Goal: Complete application form

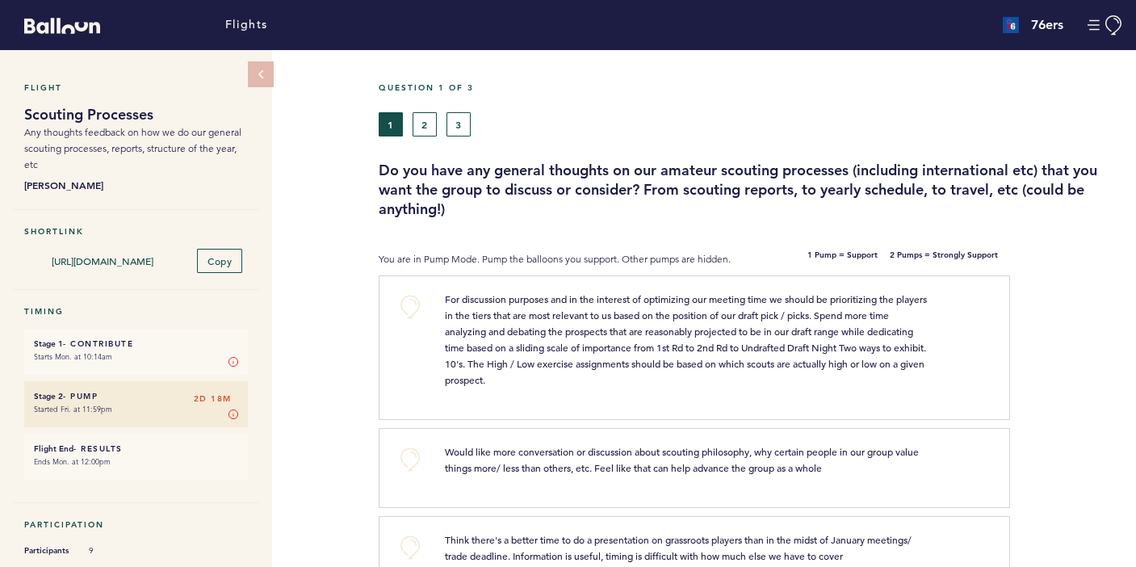
click at [424, 125] on button "2" at bounding box center [425, 124] width 24 height 24
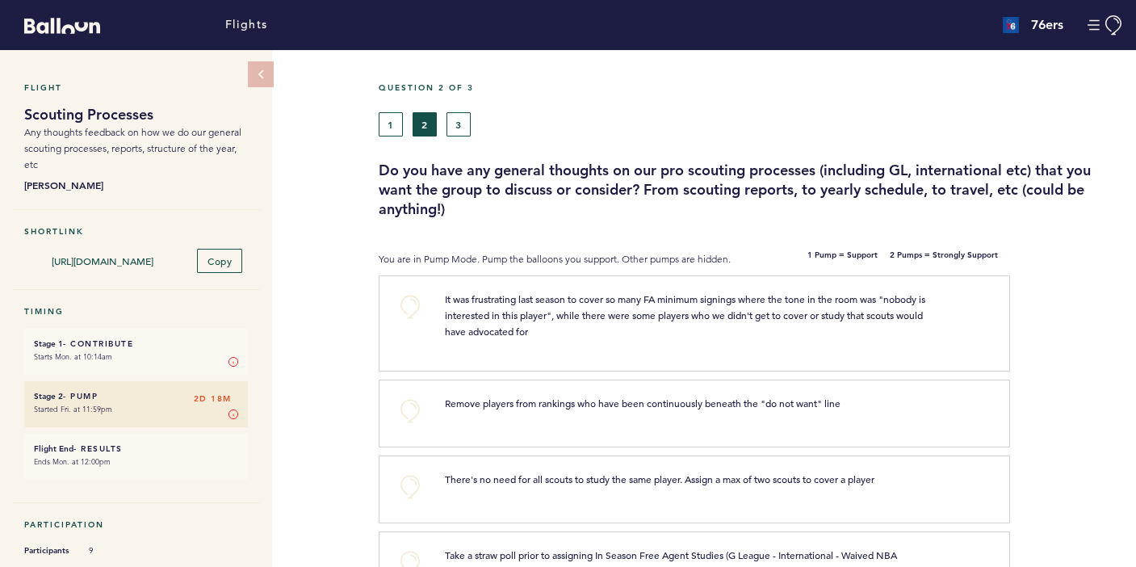
click at [460, 128] on button "3" at bounding box center [458, 124] width 24 height 24
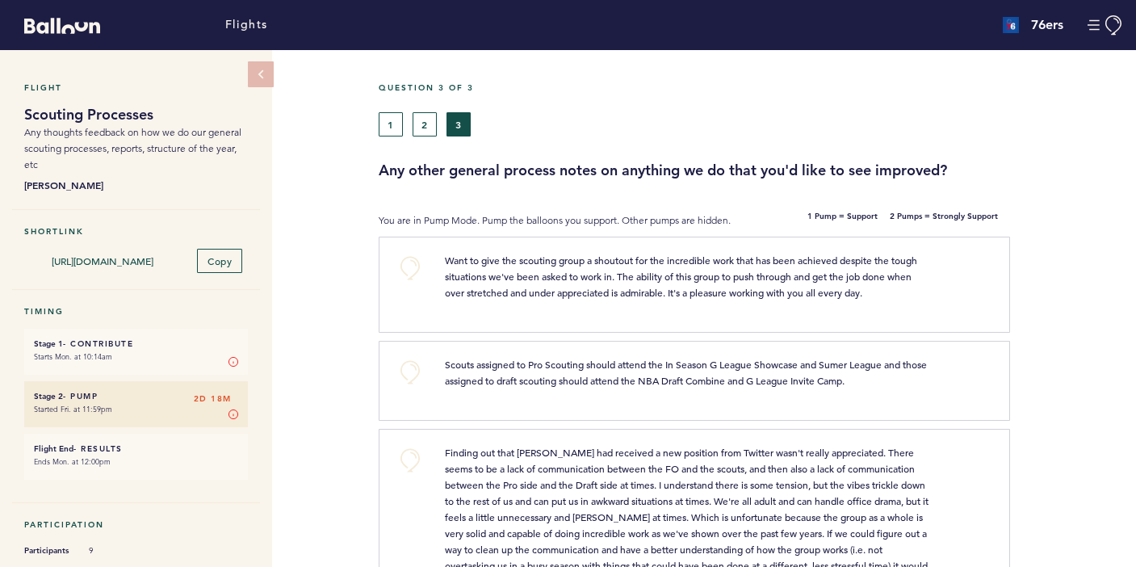
click at [421, 132] on button "2" at bounding box center [425, 124] width 24 height 24
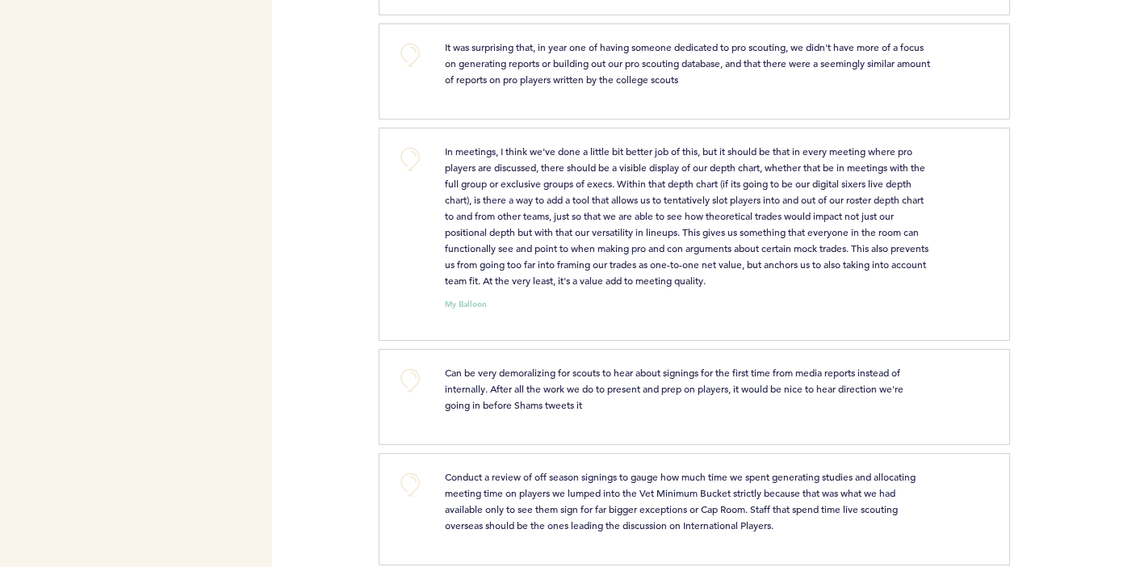
scroll to position [1000, 0]
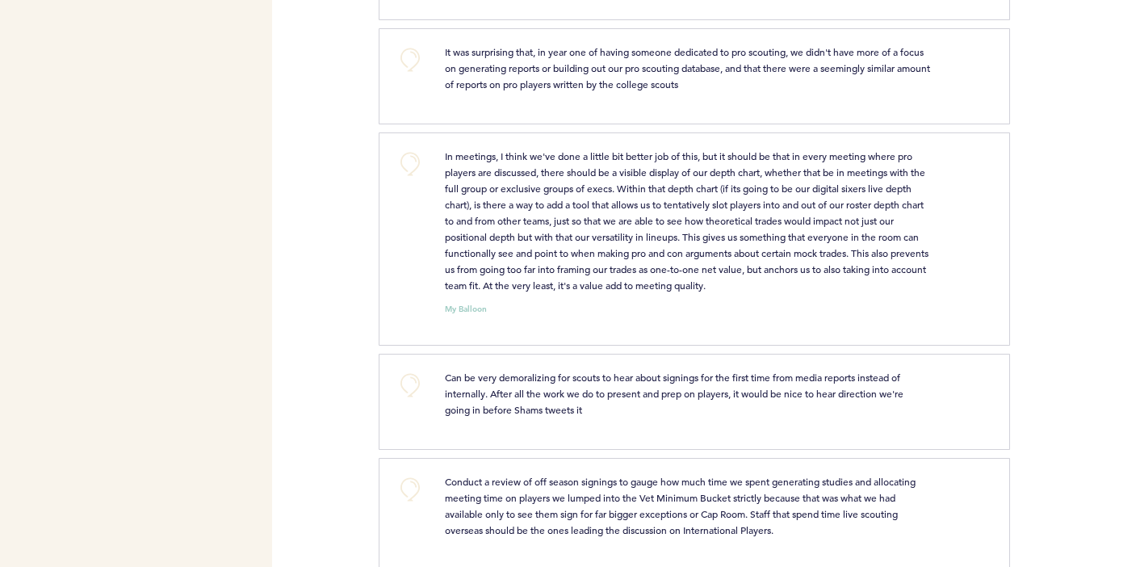
click at [412, 148] on button "+0" at bounding box center [410, 164] width 32 height 32
click at [412, 153] on span "+1" at bounding box center [409, 161] width 11 height 16
click at [412, 153] on span "+2" at bounding box center [409, 161] width 11 height 16
click at [412, 148] on button "+0" at bounding box center [410, 164] width 32 height 32
click at [412, 153] on span "+1" at bounding box center [409, 161] width 11 height 16
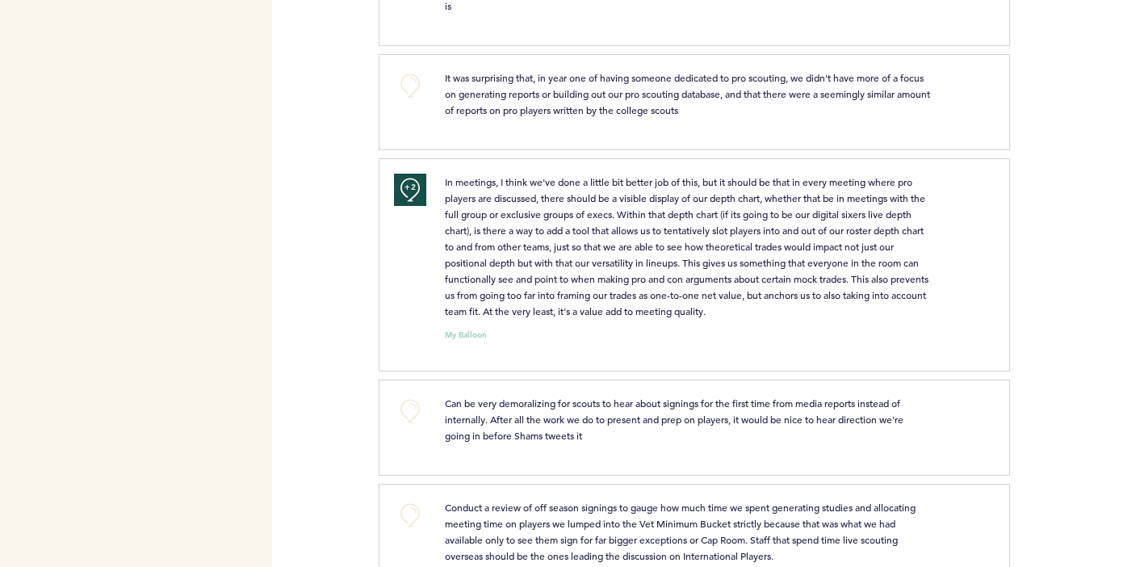
scroll to position [973, 0]
click at [405, 396] on button "+0" at bounding box center [410, 412] width 32 height 32
click at [406, 402] on span "+1" at bounding box center [409, 410] width 11 height 16
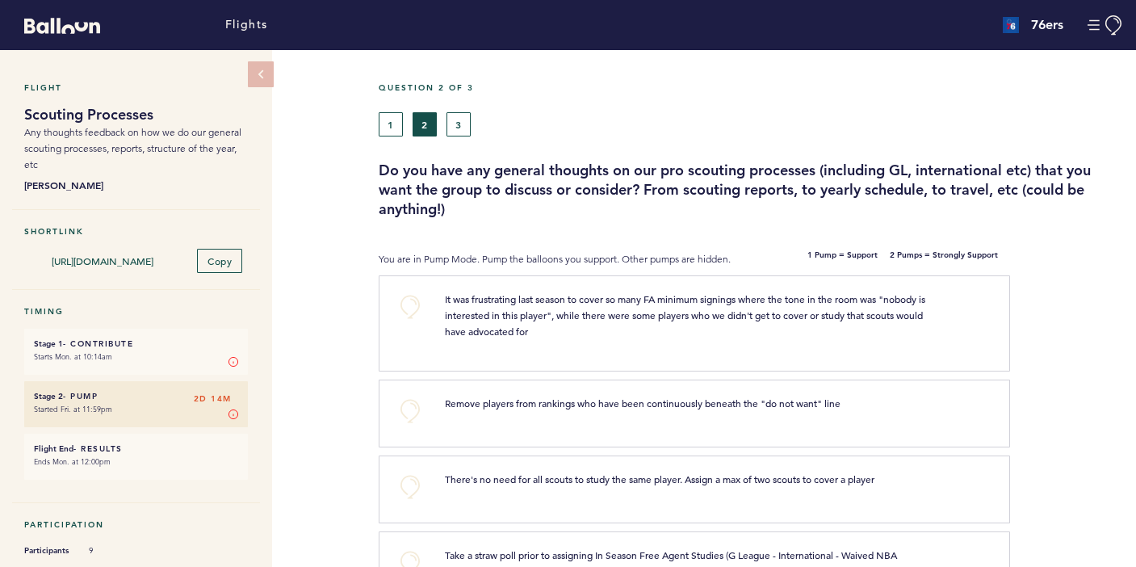
scroll to position [0, 0]
click at [391, 137] on div "Question 2 of 3 1 2 3 Do you have any general thoughts on our pro scouting proc…" at bounding box center [757, 150] width 757 height 136
click at [390, 124] on button "1" at bounding box center [391, 124] width 24 height 24
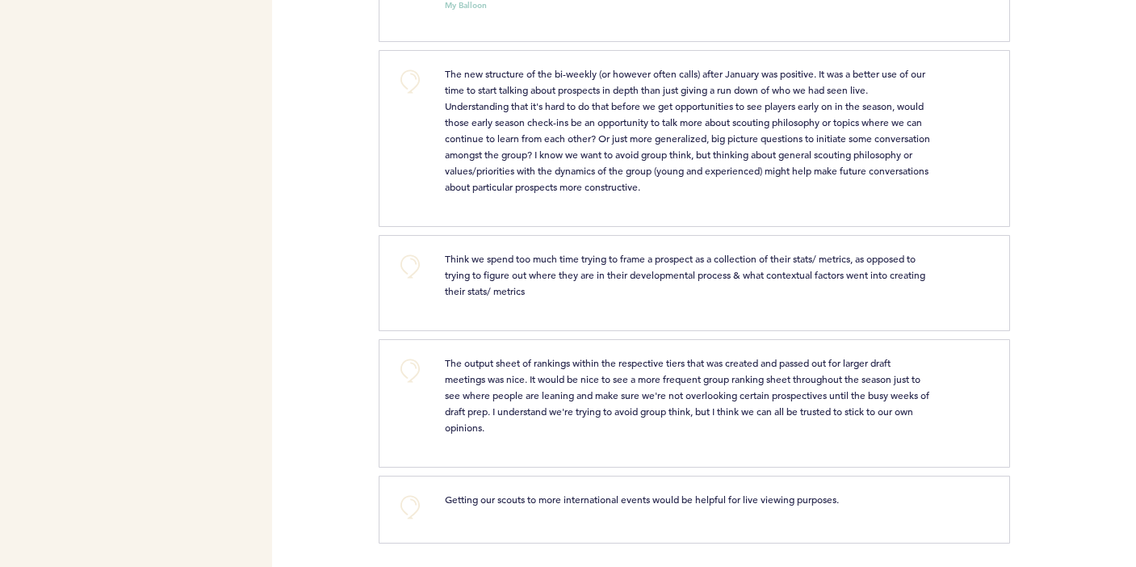
scroll to position [1304, 0]
click at [408, 383] on button "+0" at bounding box center [410, 371] width 32 height 32
click at [417, 509] on button "+0" at bounding box center [410, 508] width 32 height 32
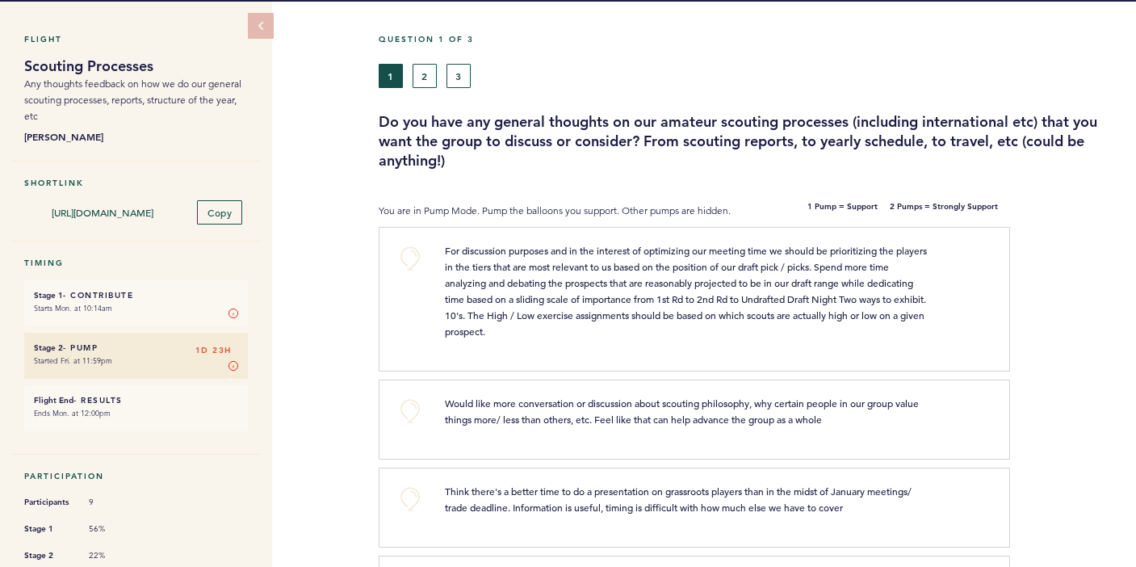
scroll to position [49, 0]
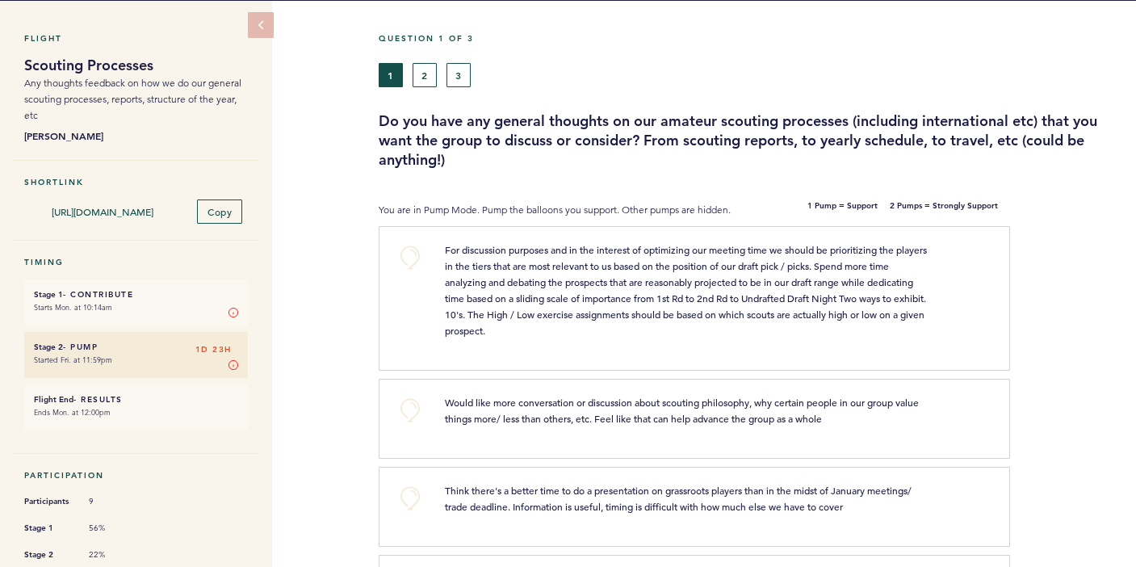
click at [413, 415] on button "+0" at bounding box center [410, 410] width 32 height 32
click at [413, 415] on button "+1" at bounding box center [410, 410] width 32 height 32
click at [434, 79] on button "2" at bounding box center [425, 75] width 24 height 24
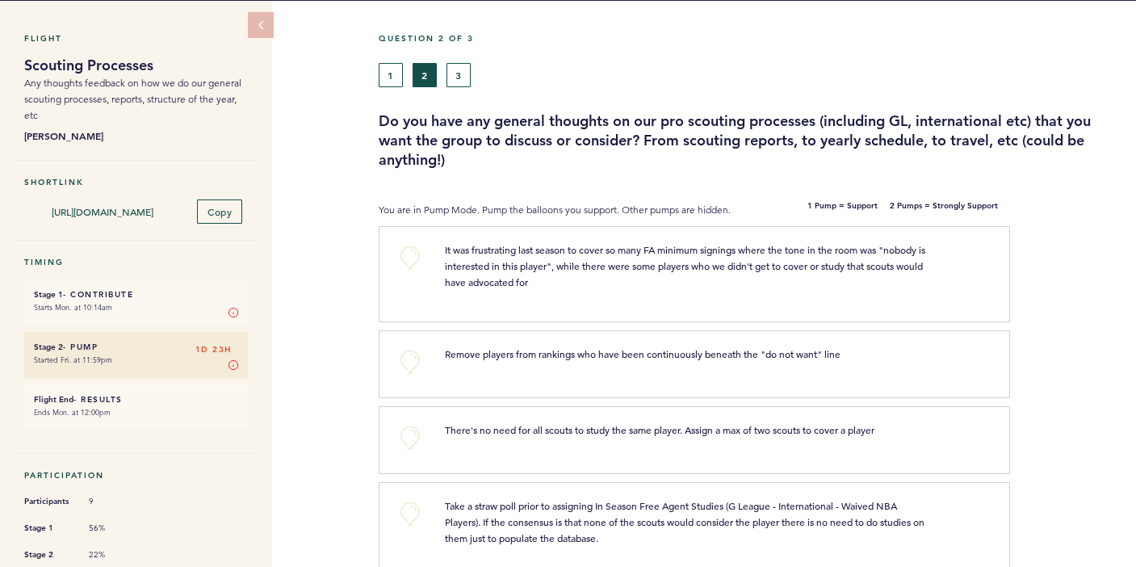
click at [408, 251] on button "+0" at bounding box center [410, 257] width 32 height 32
click at [0, 0] on span "+0" at bounding box center [0, 0] width 0 height 0
click at [396, 241] on button "+1" at bounding box center [410, 257] width 32 height 32
click at [404, 358] on button "+0" at bounding box center [410, 362] width 32 height 32
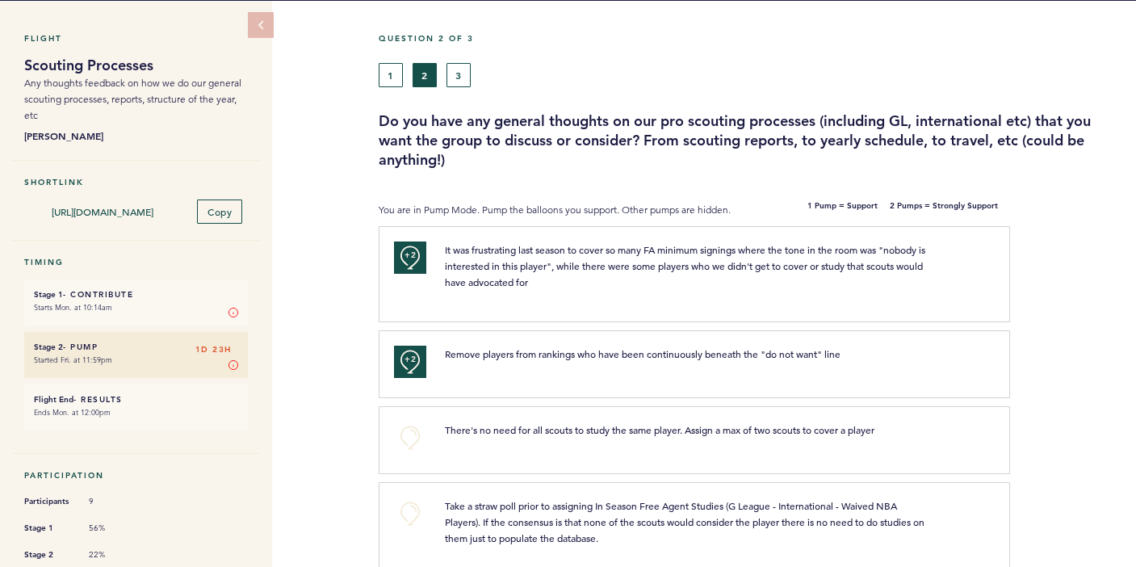
click at [413, 431] on button "+0" at bounding box center [410, 437] width 32 height 32
click at [413, 431] on span "+1" at bounding box center [409, 435] width 11 height 16
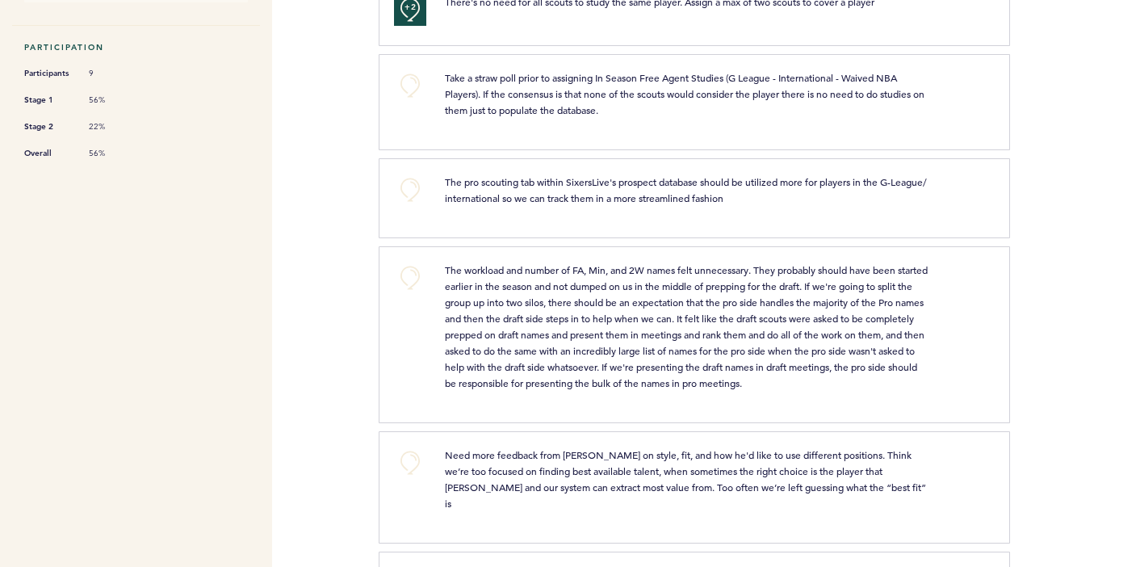
scroll to position [478, 0]
click at [408, 459] on button "+0" at bounding box center [410, 462] width 32 height 32
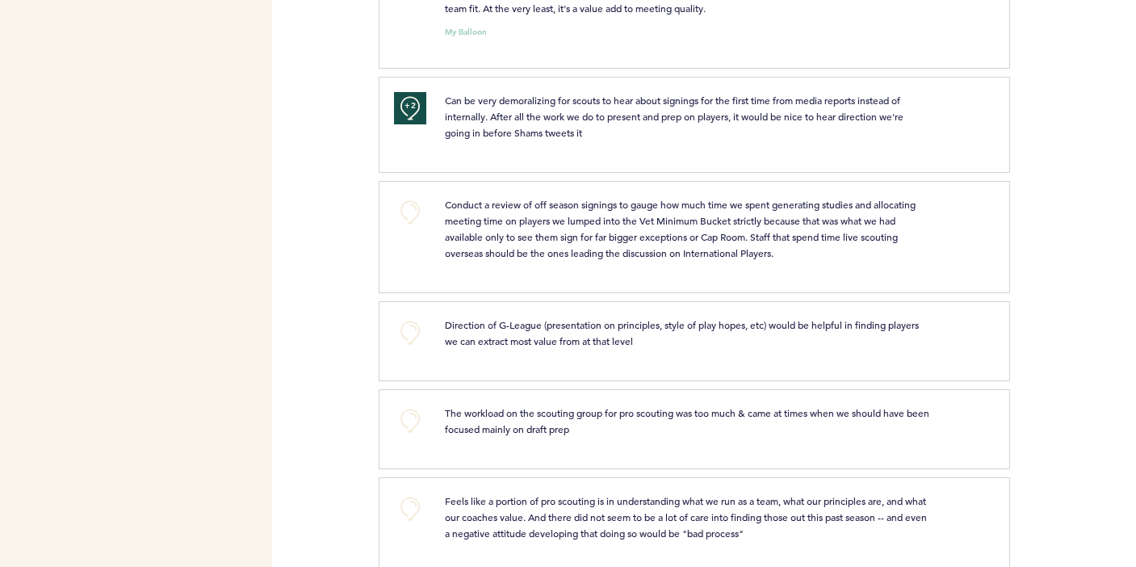
scroll to position [1302, 0]
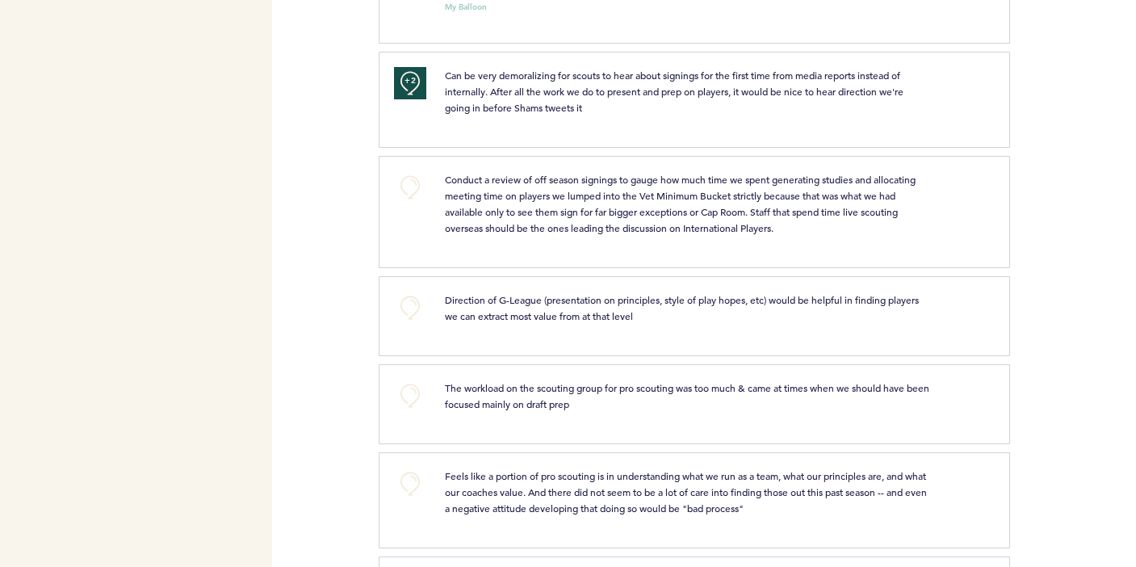
click at [417, 171] on button "+0" at bounding box center [410, 187] width 32 height 32
click at [417, 467] on button "+0" at bounding box center [410, 483] width 32 height 32
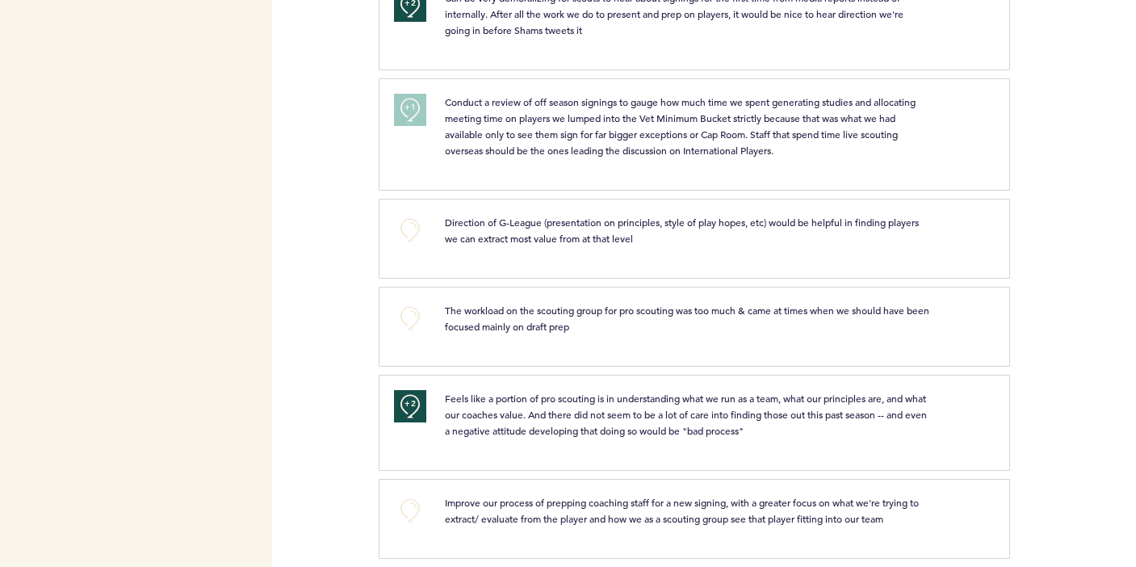
scroll to position [1378, 0]
click at [404, 509] on button "+0" at bounding box center [410, 512] width 32 height 32
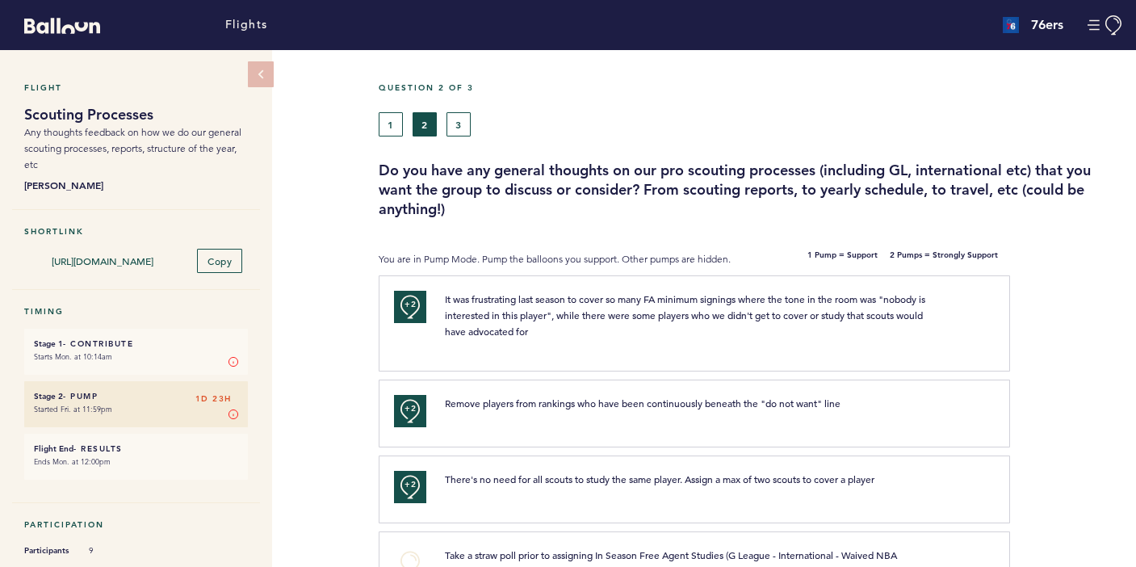
scroll to position [0, 0]
click at [462, 119] on button "3" at bounding box center [458, 124] width 24 height 24
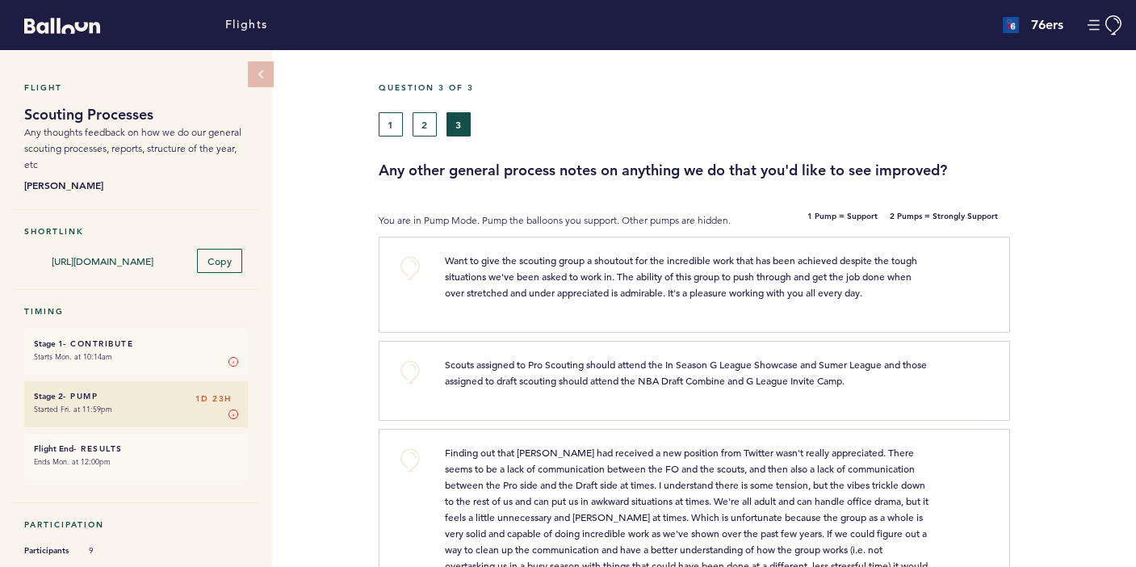
click at [413, 273] on button "+0" at bounding box center [410, 268] width 32 height 32
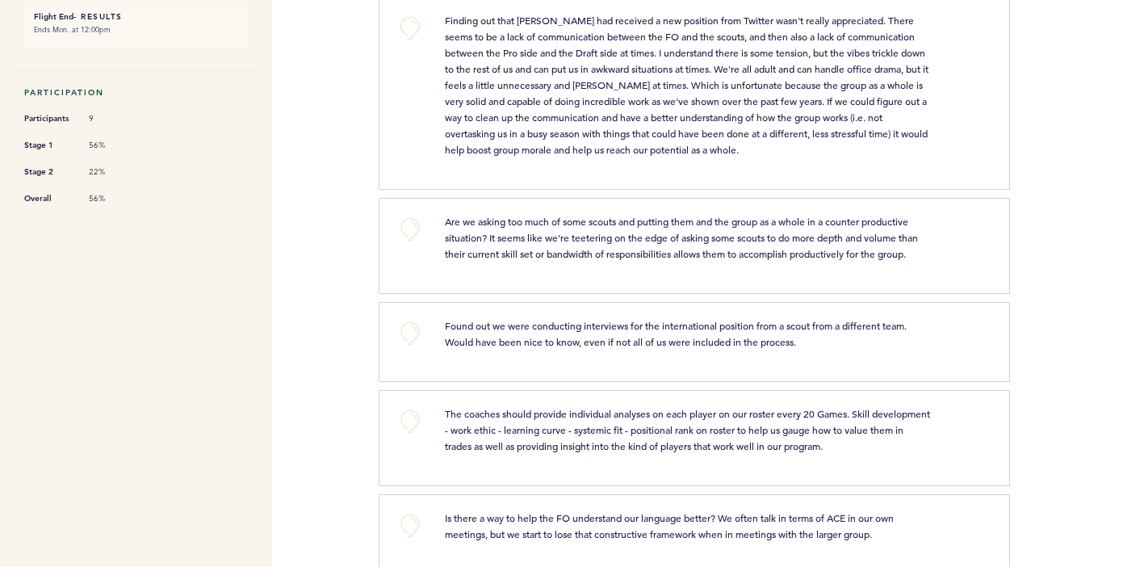
scroll to position [435, 0]
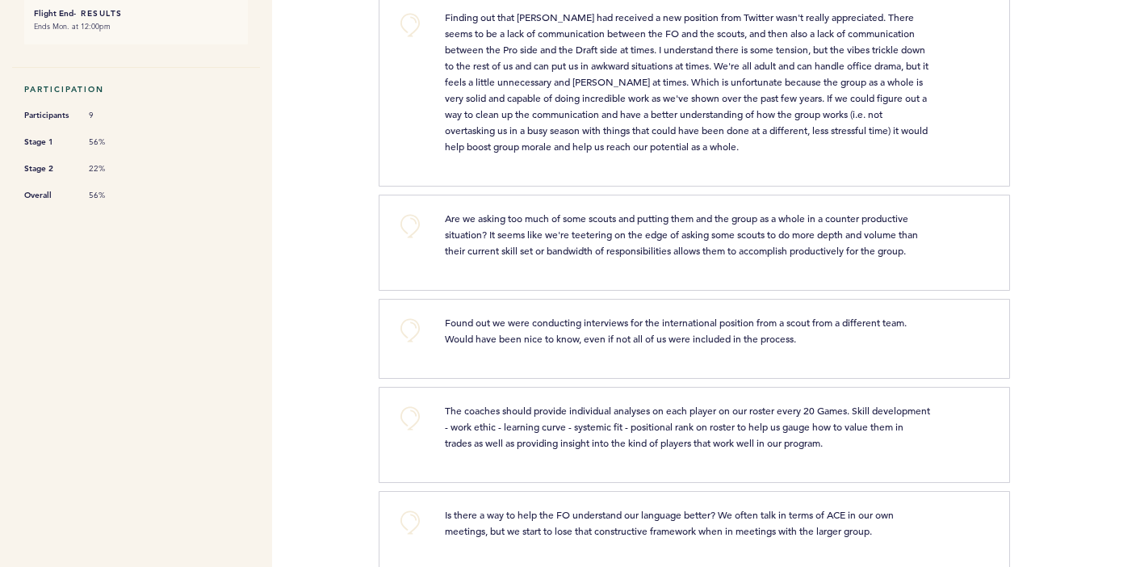
click at [413, 334] on button "+0" at bounding box center [410, 330] width 32 height 32
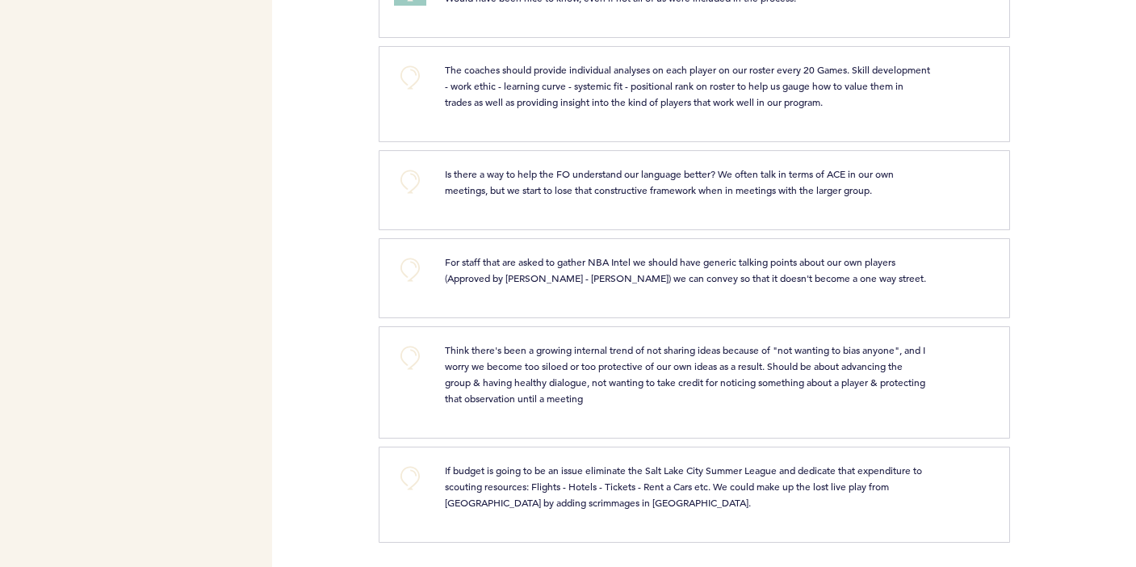
scroll to position [0, 0]
click at [412, 356] on button "+0" at bounding box center [410, 357] width 32 height 32
click at [418, 478] on button "+0" at bounding box center [410, 478] width 32 height 32
click at [410, 467] on span "+1" at bounding box center [409, 475] width 11 height 16
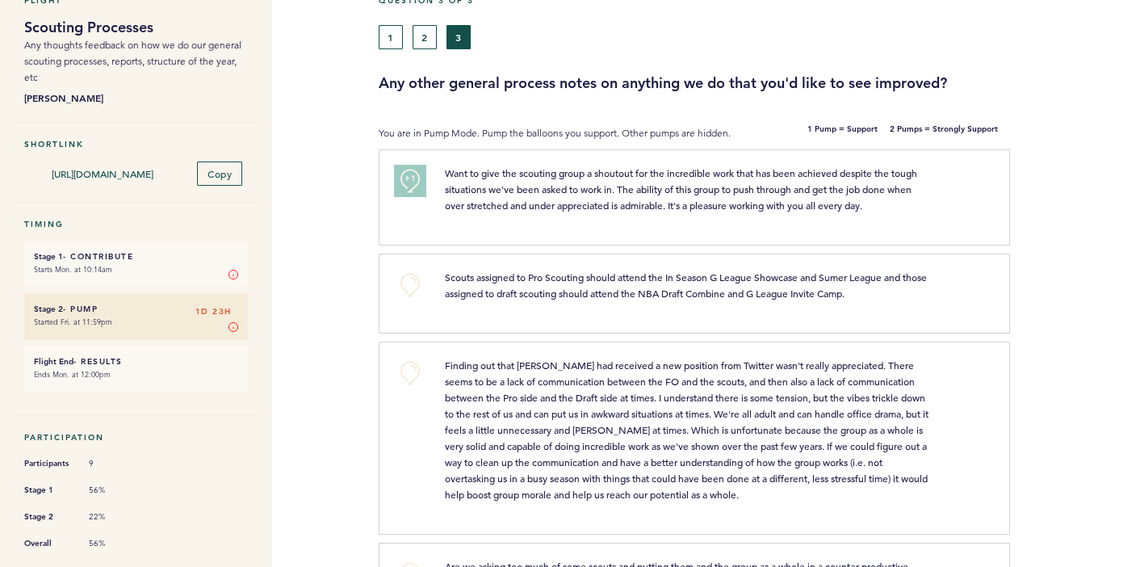
scroll to position [97, 0]
